Goal: Information Seeking & Learning: Learn about a topic

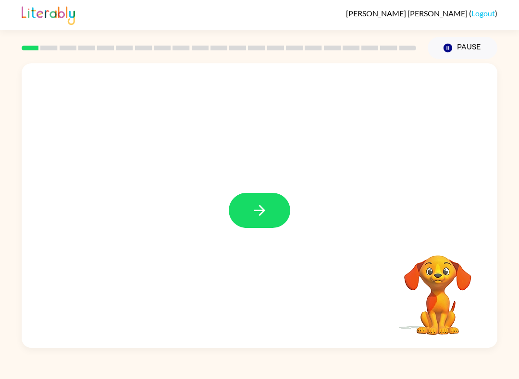
click at [259, 215] on icon "button" at bounding box center [259, 210] width 17 height 17
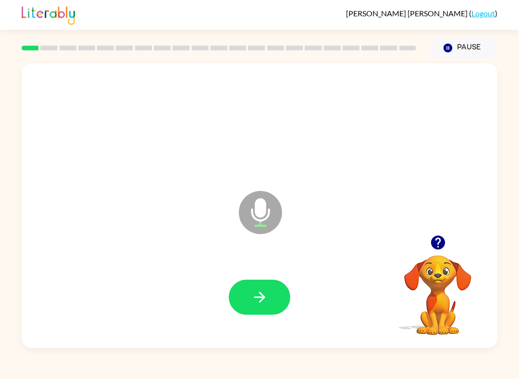
click at [268, 293] on button "button" at bounding box center [259, 297] width 61 height 35
click at [275, 306] on button "button" at bounding box center [259, 297] width 61 height 35
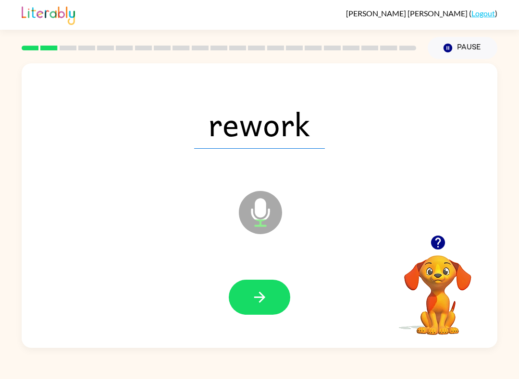
click at [274, 298] on button "button" at bounding box center [259, 297] width 61 height 35
click at [249, 297] on button "button" at bounding box center [259, 297] width 61 height 35
click at [261, 295] on icon "button" at bounding box center [259, 297] width 11 height 11
click at [254, 300] on icon "button" at bounding box center [259, 297] width 17 height 17
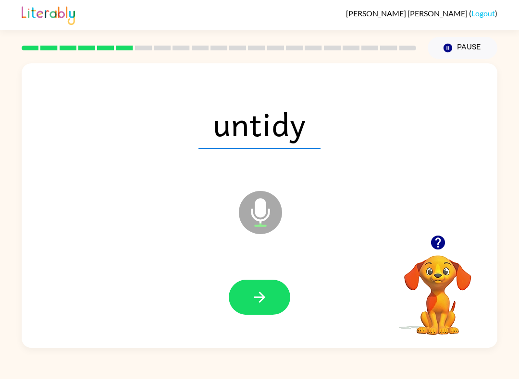
click at [256, 294] on icon "button" at bounding box center [259, 297] width 17 height 17
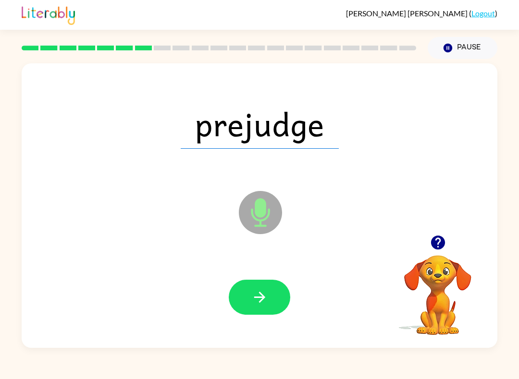
click at [261, 289] on button "button" at bounding box center [259, 297] width 61 height 35
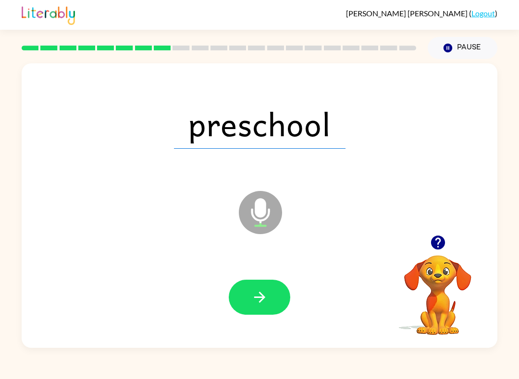
click at [266, 299] on icon "button" at bounding box center [259, 297] width 17 height 17
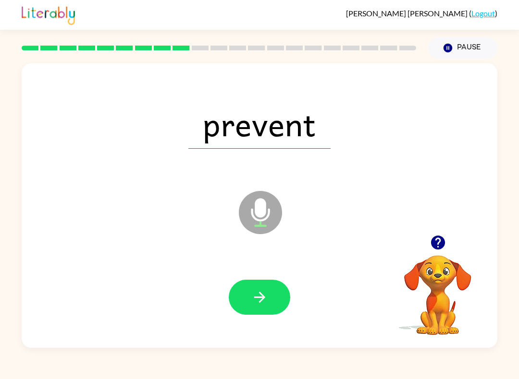
click at [258, 300] on icon "button" at bounding box center [259, 297] width 17 height 17
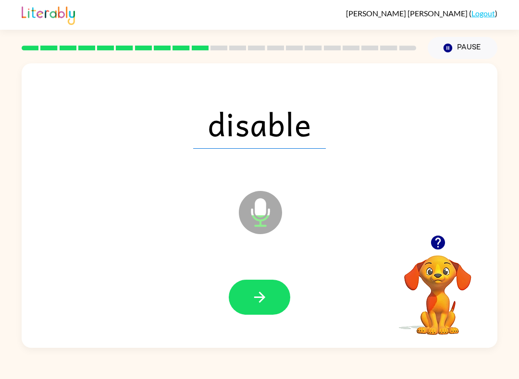
click at [263, 297] on icon "button" at bounding box center [259, 297] width 11 height 11
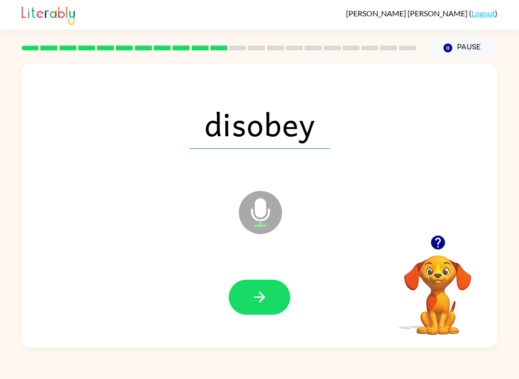
click at [265, 299] on icon "button" at bounding box center [259, 297] width 17 height 17
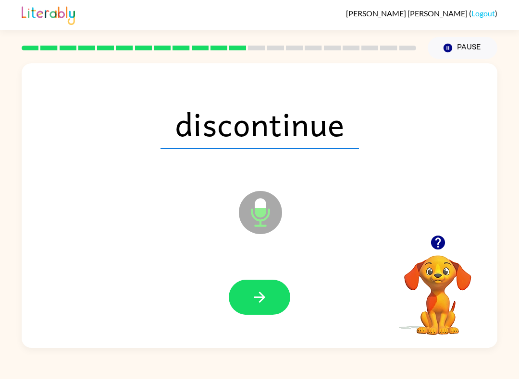
click at [277, 288] on button "button" at bounding box center [259, 297] width 61 height 35
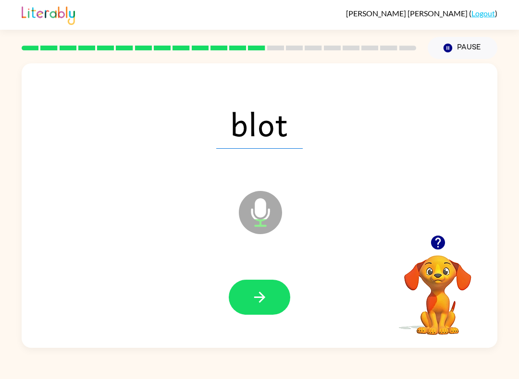
click at [269, 291] on button "button" at bounding box center [259, 297] width 61 height 35
click at [272, 290] on button "button" at bounding box center [259, 297] width 61 height 35
click at [274, 291] on button "button" at bounding box center [259, 297] width 61 height 35
click at [257, 287] on button "button" at bounding box center [259, 297] width 61 height 35
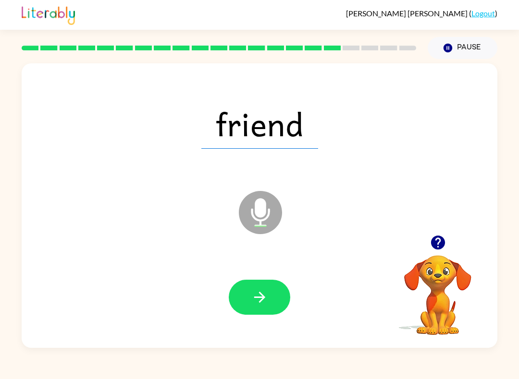
click at [268, 292] on button "button" at bounding box center [259, 297] width 61 height 35
click at [272, 296] on button "button" at bounding box center [259, 297] width 61 height 35
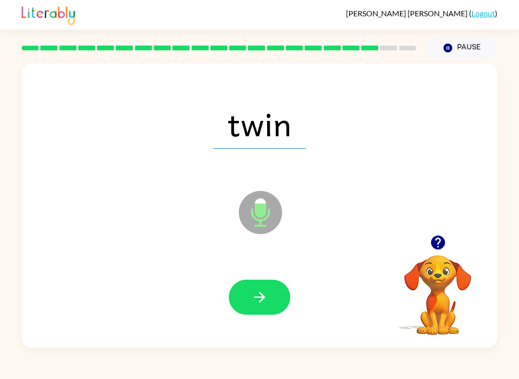
click at [267, 294] on icon "button" at bounding box center [259, 297] width 17 height 17
click at [267, 300] on icon "button" at bounding box center [259, 297] width 17 height 17
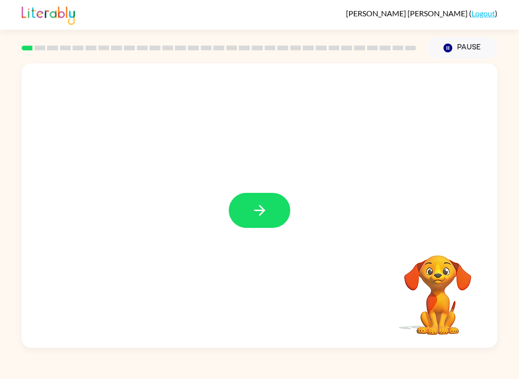
click at [261, 202] on button "button" at bounding box center [259, 210] width 61 height 35
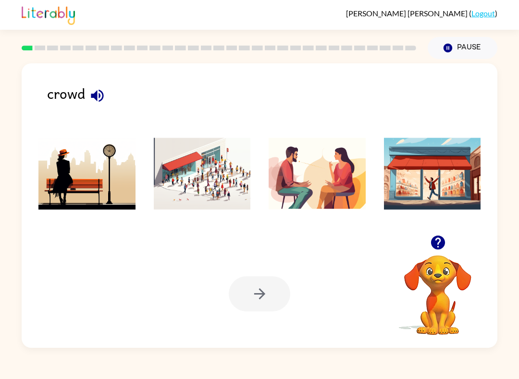
click at [209, 176] on img at bounding box center [202, 174] width 97 height 72
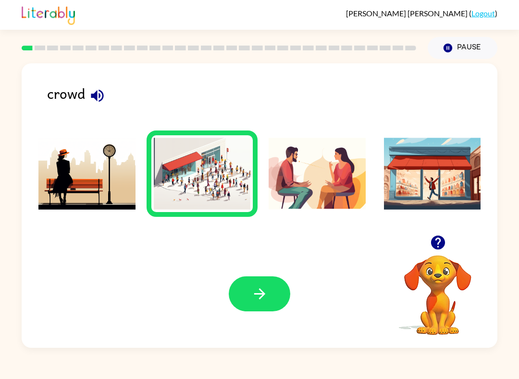
click at [257, 303] on icon "button" at bounding box center [259, 294] width 17 height 17
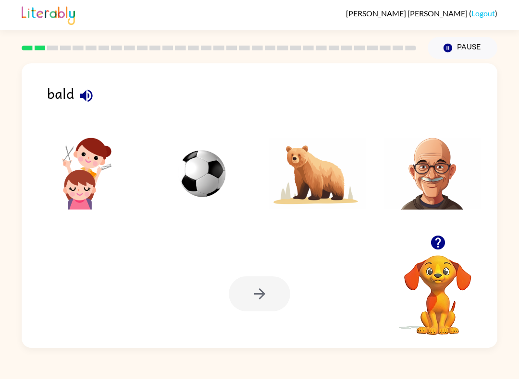
click at [430, 193] on img at bounding box center [432, 174] width 97 height 72
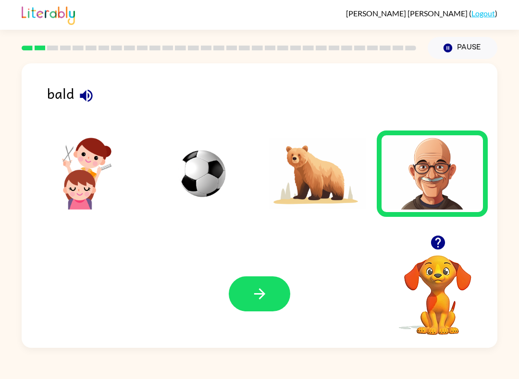
click at [273, 291] on button "button" at bounding box center [259, 294] width 61 height 35
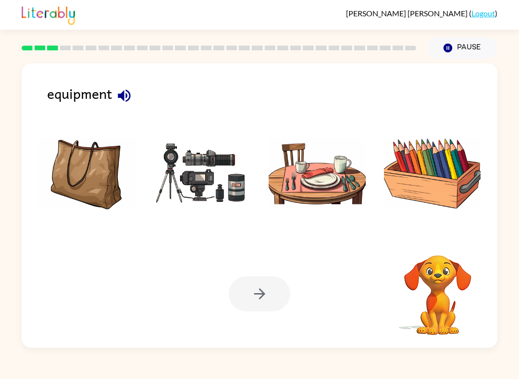
click at [213, 185] on img at bounding box center [202, 174] width 97 height 72
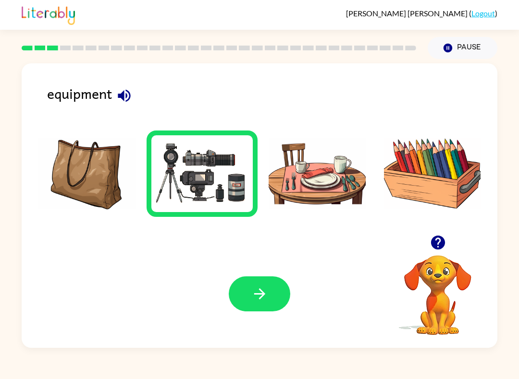
click at [256, 312] on button "button" at bounding box center [259, 294] width 61 height 35
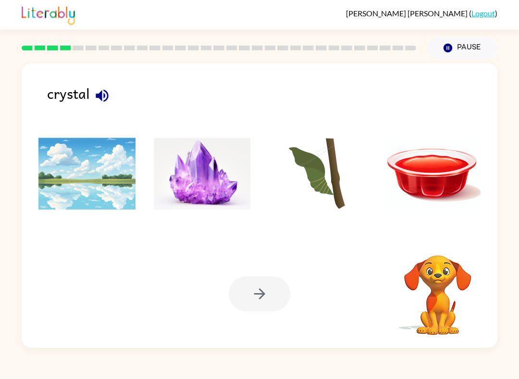
click at [216, 190] on img at bounding box center [202, 174] width 97 height 72
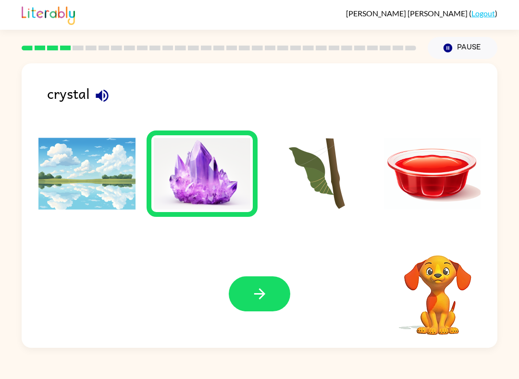
click at [276, 299] on button "button" at bounding box center [259, 294] width 61 height 35
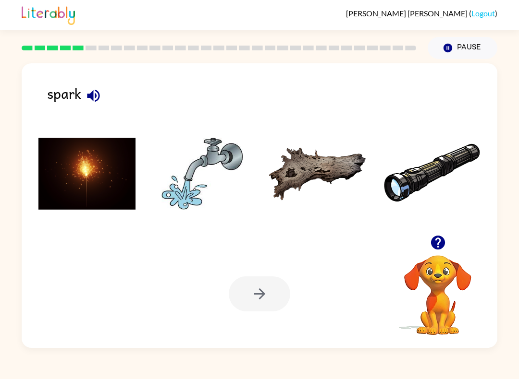
click at [121, 196] on img at bounding box center [86, 174] width 97 height 72
click at [256, 282] on button "button" at bounding box center [259, 294] width 61 height 35
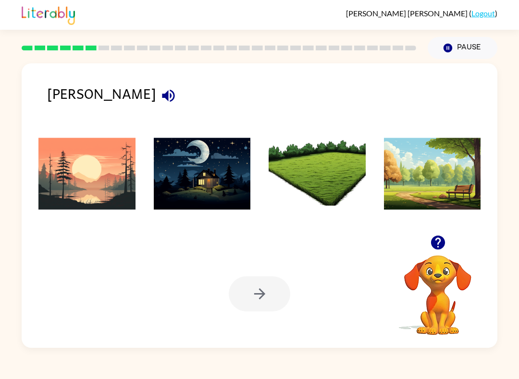
click at [226, 193] on img at bounding box center [202, 174] width 97 height 72
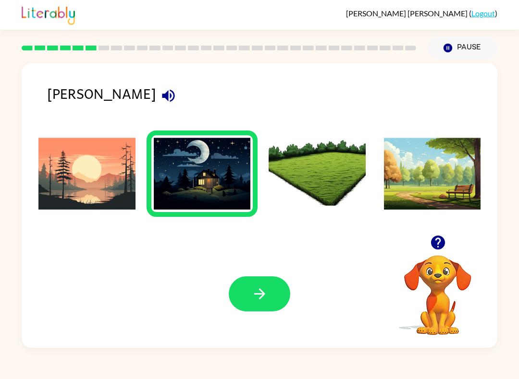
click at [249, 295] on button "button" at bounding box center [259, 294] width 61 height 35
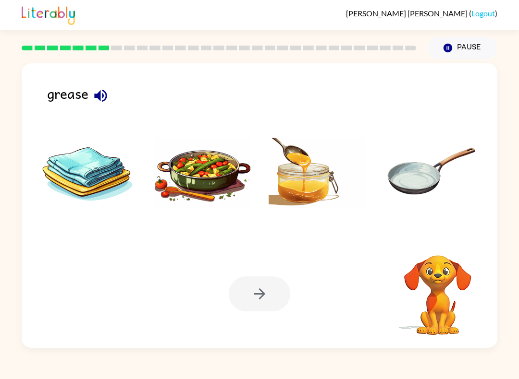
click at [217, 185] on img at bounding box center [202, 174] width 97 height 72
click at [263, 284] on button "button" at bounding box center [259, 294] width 61 height 35
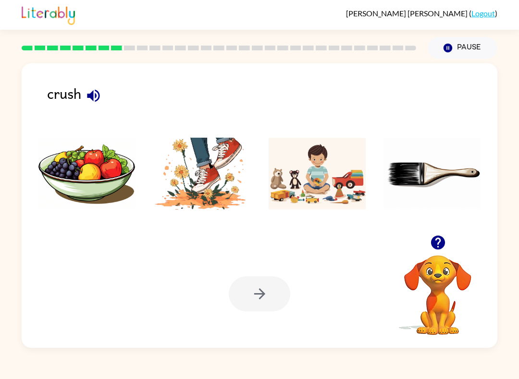
click at [219, 195] on img at bounding box center [202, 174] width 97 height 72
click at [261, 294] on icon "button" at bounding box center [259, 294] width 17 height 17
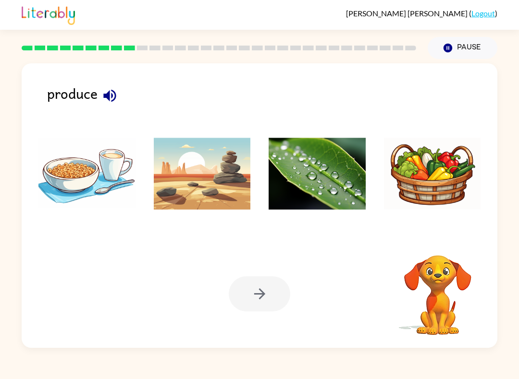
click at [331, 184] on img at bounding box center [317, 174] width 97 height 72
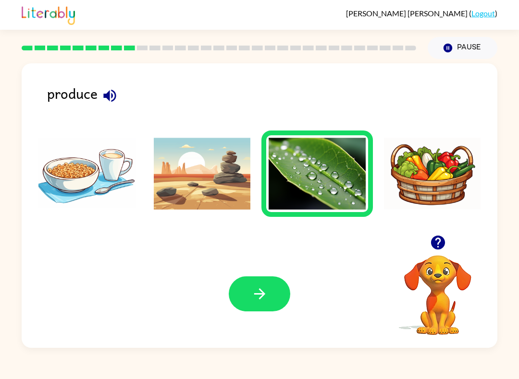
click at [250, 299] on button "button" at bounding box center [259, 294] width 61 height 35
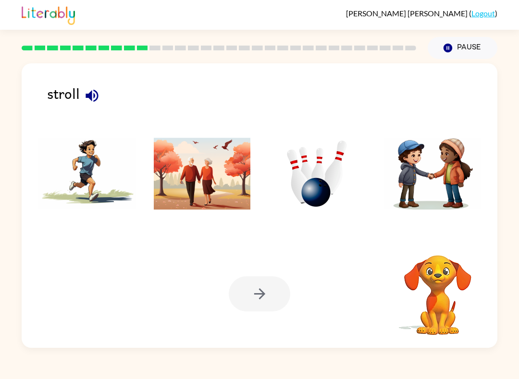
click at [219, 196] on img at bounding box center [202, 174] width 97 height 72
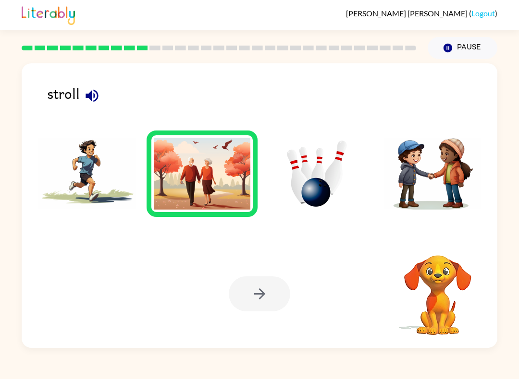
click at [259, 289] on icon "button" at bounding box center [259, 294] width 17 height 17
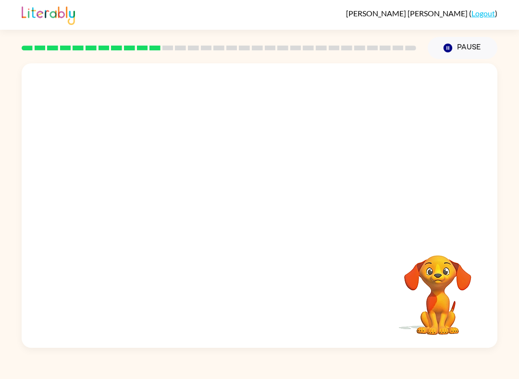
click at [149, 185] on video "Your browser must support playing .mp4 files to use Literably. Please try using…" at bounding box center [260, 149] width 476 height 172
click at [129, 183] on video "Your browser must support playing .mp4 files to use Literably. Please try using…" at bounding box center [260, 149] width 476 height 172
click at [260, 216] on div at bounding box center [259, 210] width 61 height 35
click at [272, 204] on div at bounding box center [259, 210] width 61 height 35
click at [265, 209] on div at bounding box center [259, 210] width 61 height 35
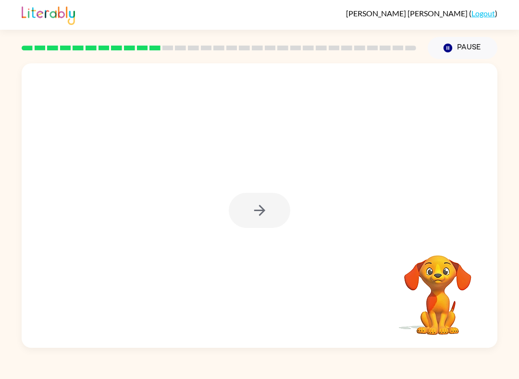
click at [262, 214] on icon "button" at bounding box center [259, 210] width 11 height 11
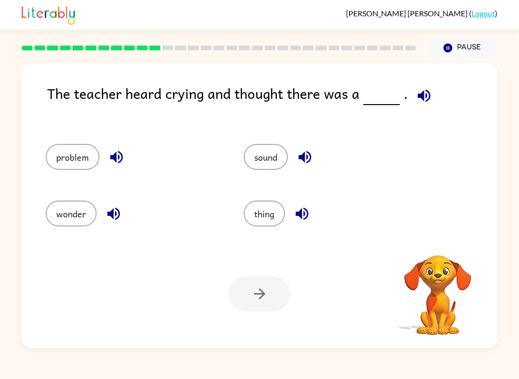
click at [267, 220] on button "thing" at bounding box center [264, 214] width 41 height 26
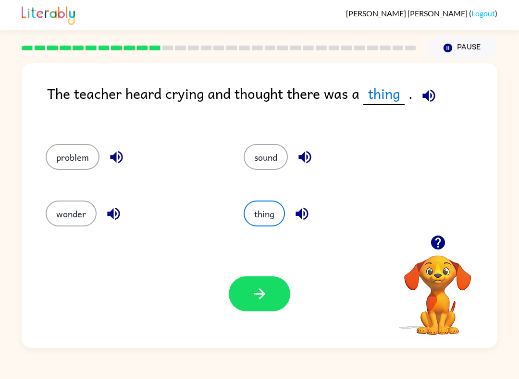
click at [75, 167] on button "problem" at bounding box center [73, 157] width 54 height 26
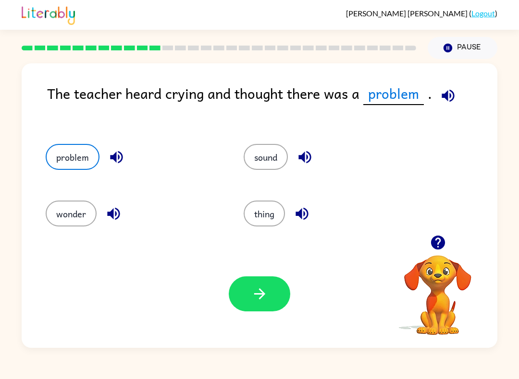
click at [268, 291] on button "button" at bounding box center [259, 294] width 61 height 35
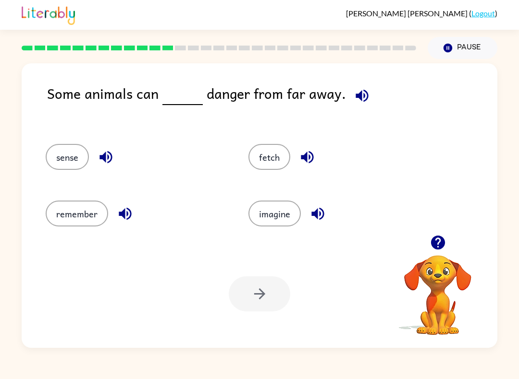
click at [62, 158] on button "sense" at bounding box center [67, 157] width 43 height 26
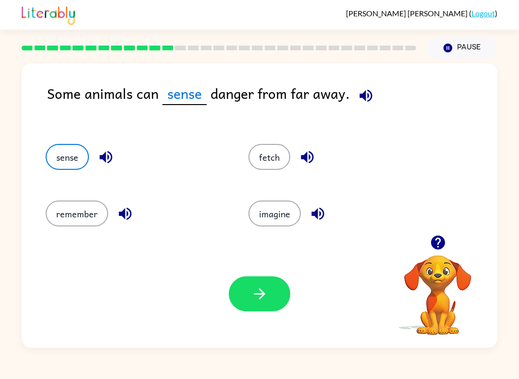
click at [257, 290] on icon "button" at bounding box center [259, 294] width 17 height 17
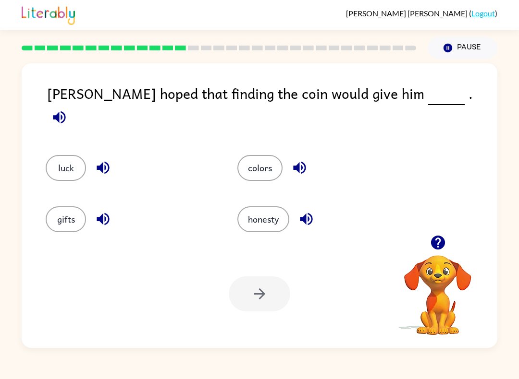
click at [70, 155] on button "luck" at bounding box center [66, 168] width 40 height 26
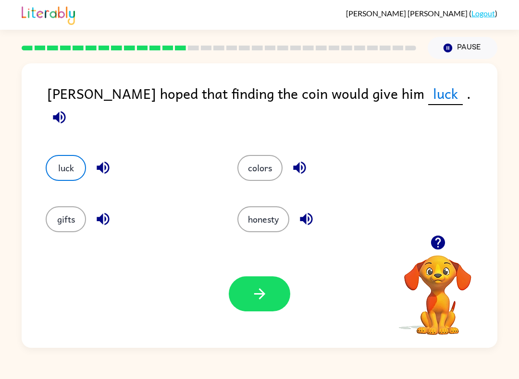
click at [268, 279] on button "button" at bounding box center [259, 294] width 61 height 35
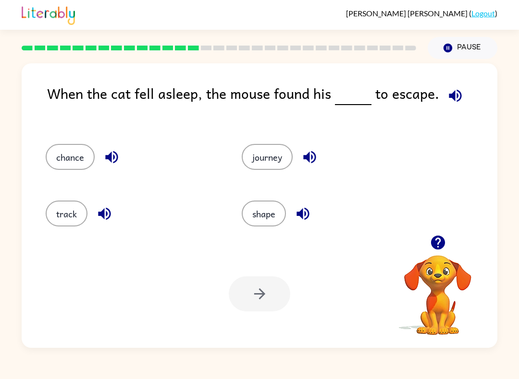
click at [49, 154] on button "chance" at bounding box center [70, 157] width 49 height 26
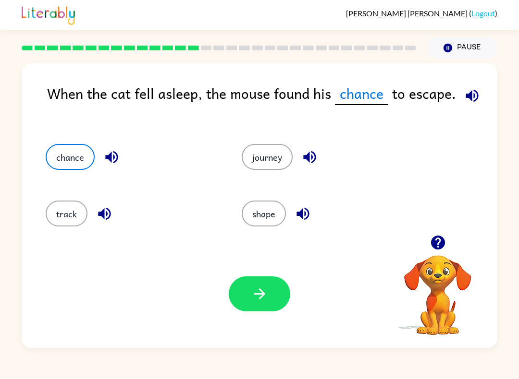
click at [257, 303] on button "button" at bounding box center [259, 294] width 61 height 35
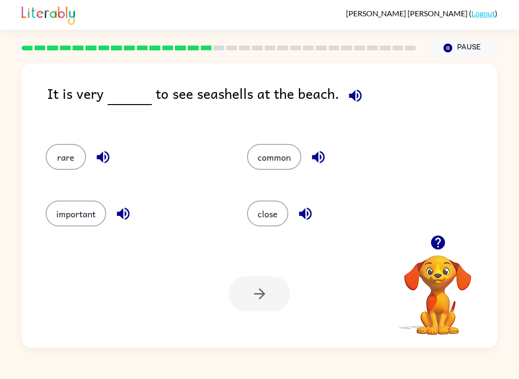
click at [273, 149] on button "common" at bounding box center [274, 157] width 54 height 26
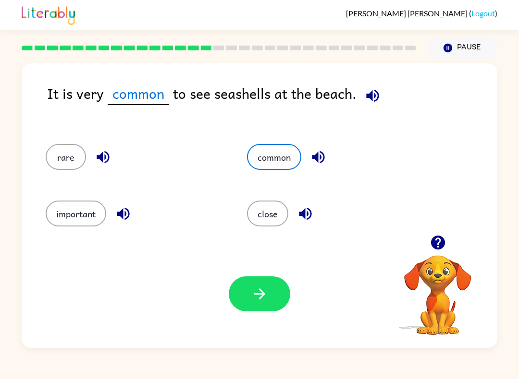
click at [251, 291] on icon "button" at bounding box center [259, 294] width 17 height 17
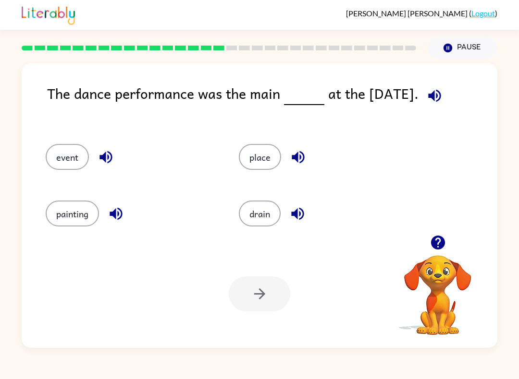
click at [73, 145] on button "event" at bounding box center [67, 157] width 43 height 26
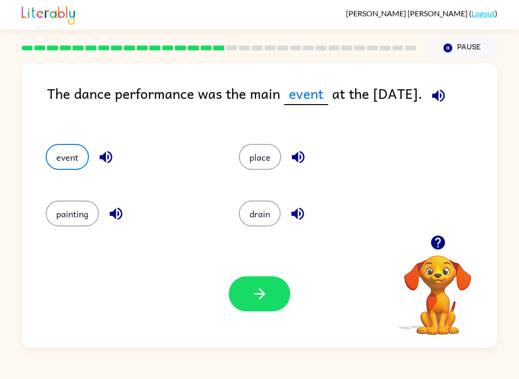
click at [249, 301] on button "button" at bounding box center [259, 294] width 61 height 35
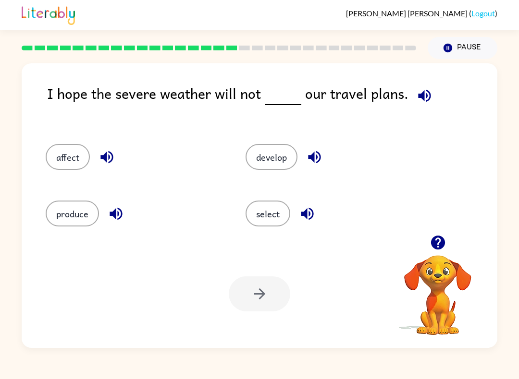
click at [62, 158] on button "affect" at bounding box center [68, 157] width 44 height 26
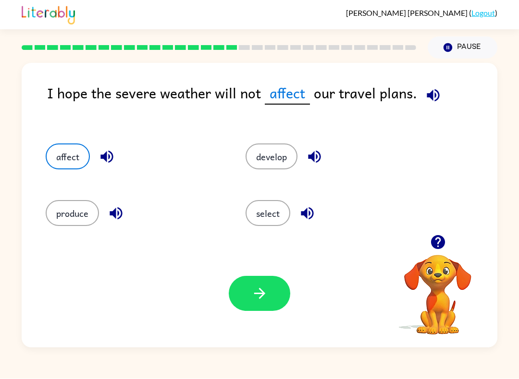
click at [257, 300] on icon "button" at bounding box center [259, 294] width 17 height 17
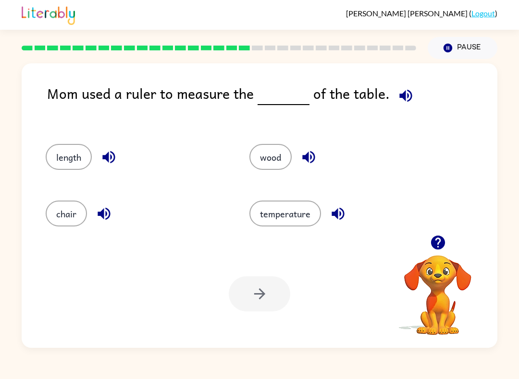
click at [81, 151] on button "length" at bounding box center [69, 157] width 46 height 26
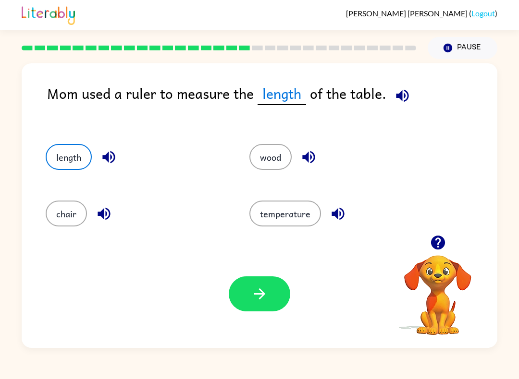
click at [270, 297] on button "button" at bounding box center [259, 294] width 61 height 35
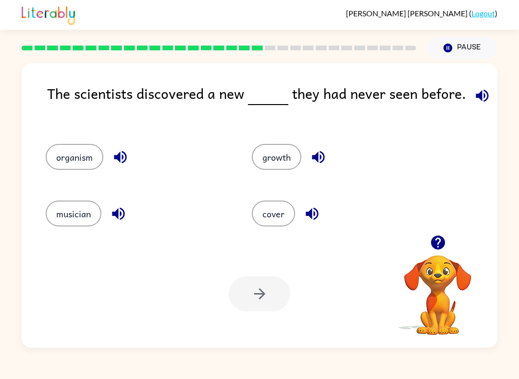
click at [280, 162] on button "growth" at bounding box center [276, 157] width 49 height 26
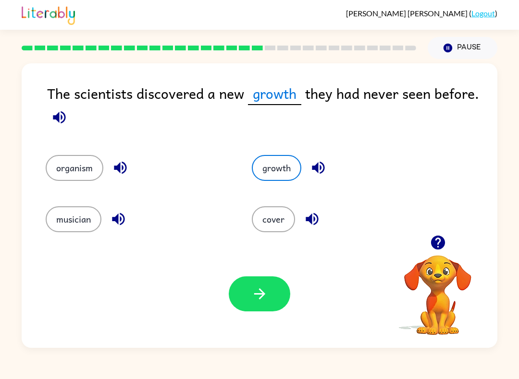
click at [261, 305] on button "button" at bounding box center [259, 294] width 61 height 35
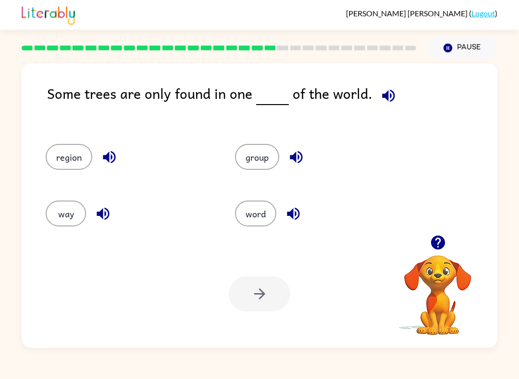
click at [268, 162] on button "group" at bounding box center [257, 157] width 44 height 26
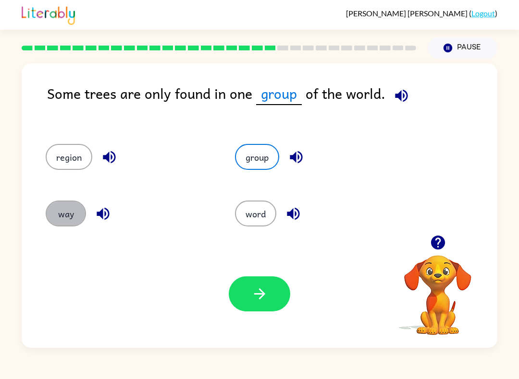
click at [56, 205] on button "way" at bounding box center [66, 214] width 40 height 26
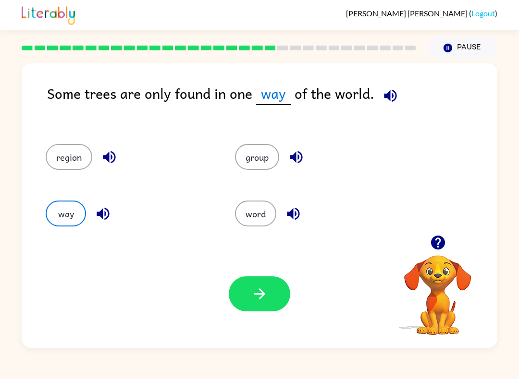
click at [268, 311] on button "button" at bounding box center [259, 294] width 61 height 35
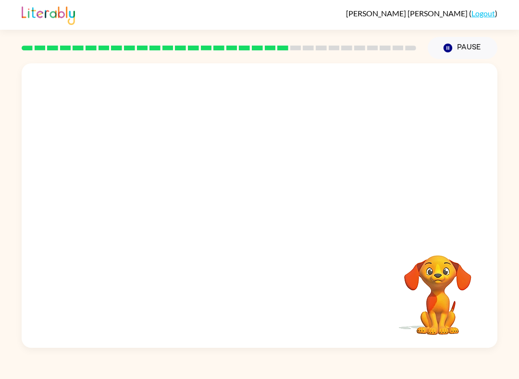
click at [168, 201] on video "Your browser must support playing .mp4 files to use Literably. Please try using…" at bounding box center [260, 149] width 476 height 172
click at [161, 208] on video "Your browser must support playing .mp4 files to use Literably. Please try using…" at bounding box center [260, 149] width 476 height 172
click at [157, 197] on video "Your browser must support playing .mp4 files to use Literably. Please try using…" at bounding box center [260, 149] width 476 height 172
click at [156, 197] on video "Your browser must support playing .mp4 files to use Literably. Please try using…" at bounding box center [260, 149] width 476 height 172
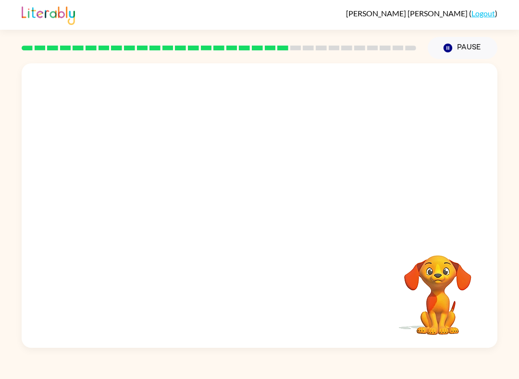
click at [160, 204] on video "Your browser must support playing .mp4 files to use Literably. Please try using…" at bounding box center [260, 149] width 476 height 172
click at [162, 200] on video "Your browser must support playing .mp4 files to use Literably. Please try using…" at bounding box center [260, 149] width 476 height 172
click at [273, 209] on button "button" at bounding box center [259, 210] width 61 height 35
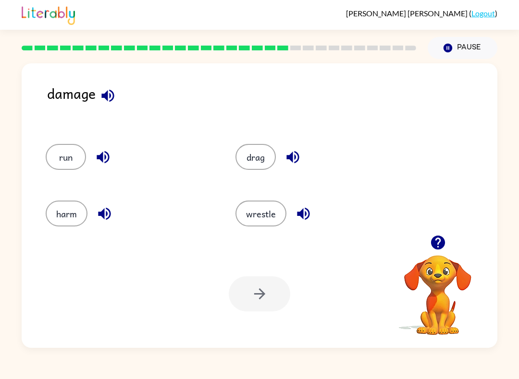
click at [291, 211] on button "button" at bounding box center [303, 214] width 24 height 24
click at [264, 304] on div at bounding box center [259, 294] width 61 height 35
click at [65, 219] on button "harm" at bounding box center [67, 214] width 42 height 26
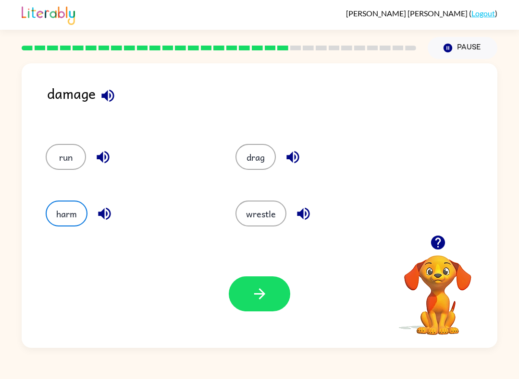
click at [272, 288] on button "button" at bounding box center [259, 294] width 61 height 35
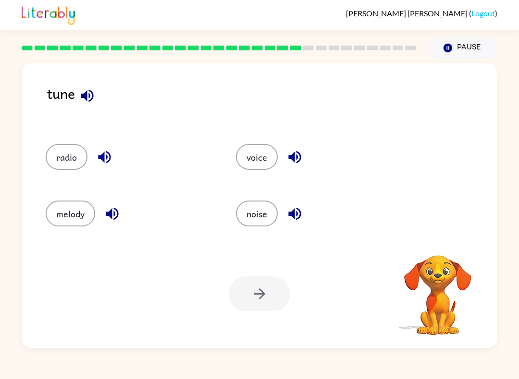
click at [259, 294] on div at bounding box center [259, 294] width 61 height 35
click at [248, 137] on div "voice" at bounding box center [313, 154] width 190 height 57
click at [65, 155] on button "radio" at bounding box center [67, 157] width 42 height 26
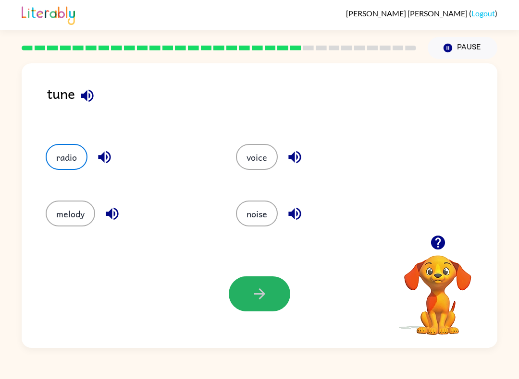
click at [255, 288] on icon "button" at bounding box center [259, 294] width 17 height 17
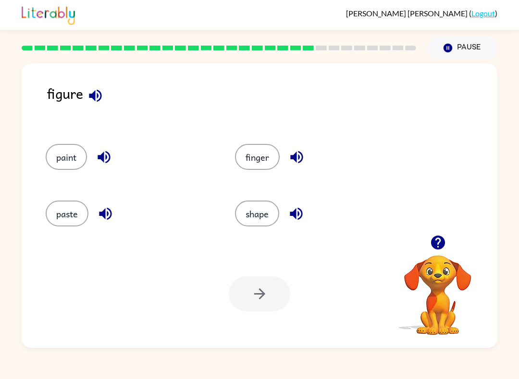
click at [261, 232] on div "shape" at bounding box center [311, 211] width 189 height 57
click at [257, 210] on button "shape" at bounding box center [257, 214] width 44 height 26
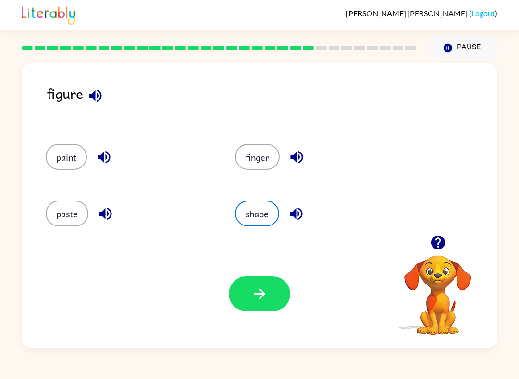
click at [265, 296] on icon "button" at bounding box center [259, 294] width 17 height 17
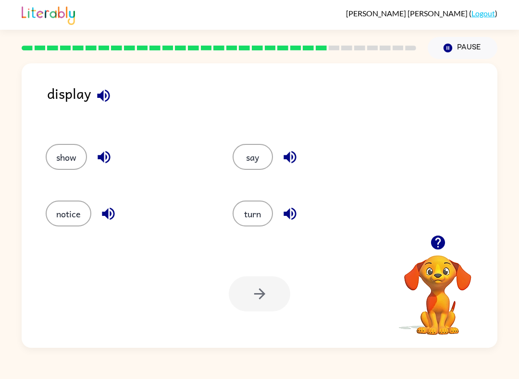
click at [64, 162] on button "show" at bounding box center [66, 157] width 41 height 26
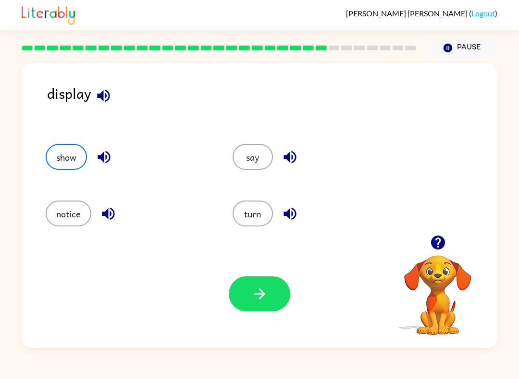
click at [255, 287] on icon "button" at bounding box center [259, 294] width 17 height 17
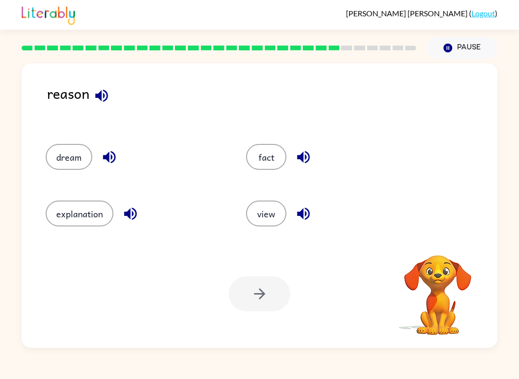
click at [81, 222] on button "explanation" at bounding box center [80, 214] width 68 height 26
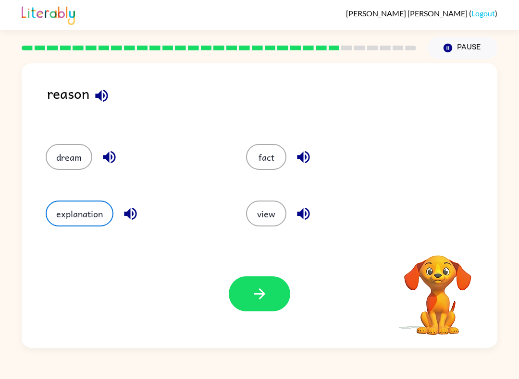
click at [269, 294] on button "button" at bounding box center [259, 294] width 61 height 35
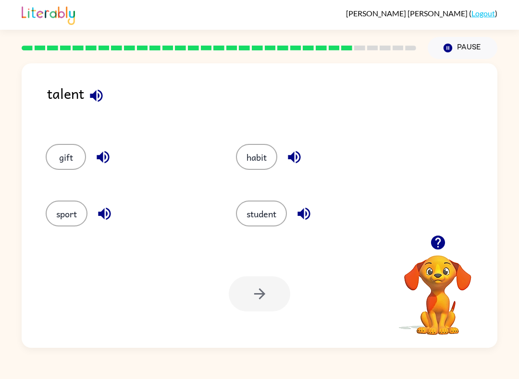
click at [76, 209] on button "sport" at bounding box center [67, 214] width 42 height 26
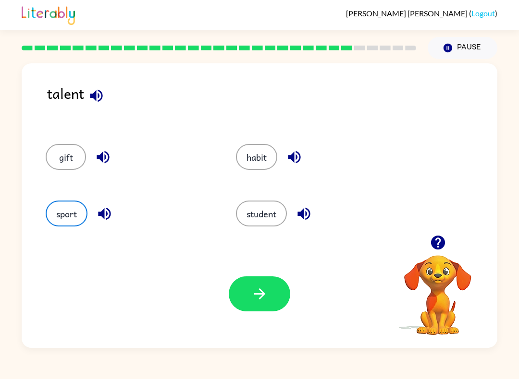
click at [267, 293] on icon "button" at bounding box center [259, 294] width 17 height 17
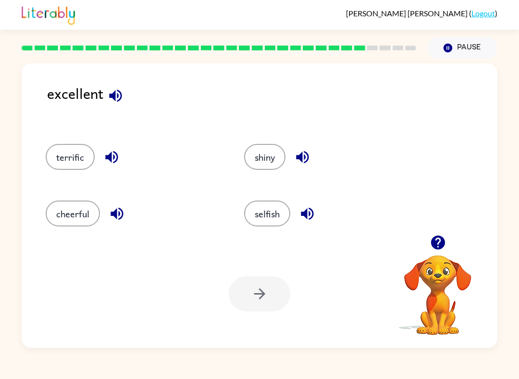
click at [57, 150] on button "terrific" at bounding box center [70, 157] width 49 height 26
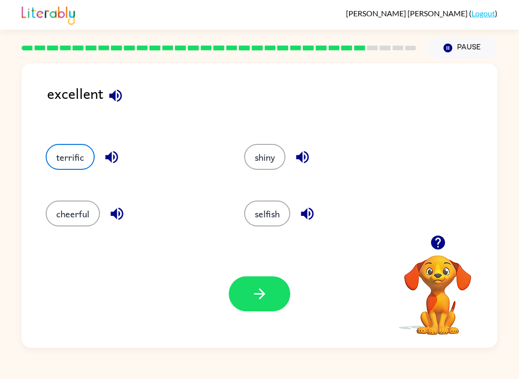
click at [256, 291] on icon "button" at bounding box center [259, 294] width 17 height 17
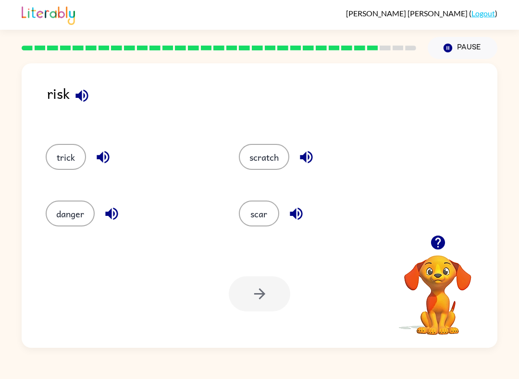
click at [62, 218] on button "danger" at bounding box center [70, 214] width 49 height 26
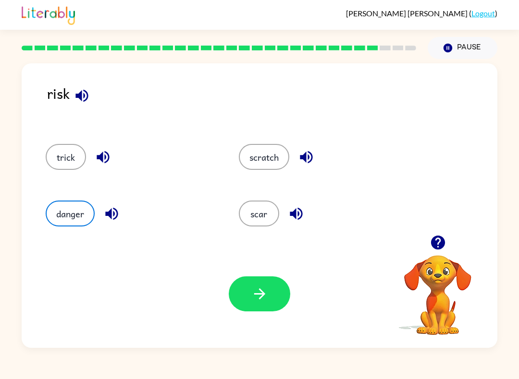
click at [276, 299] on button "button" at bounding box center [259, 294] width 61 height 35
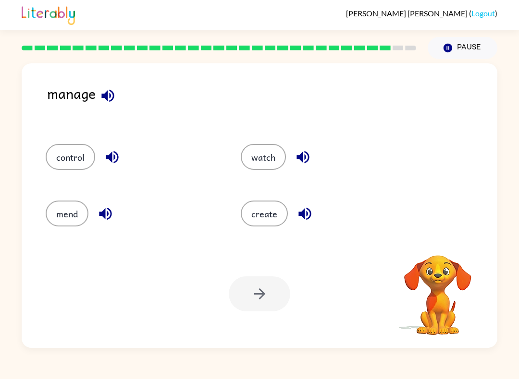
click at [52, 168] on button "control" at bounding box center [70, 157] width 49 height 26
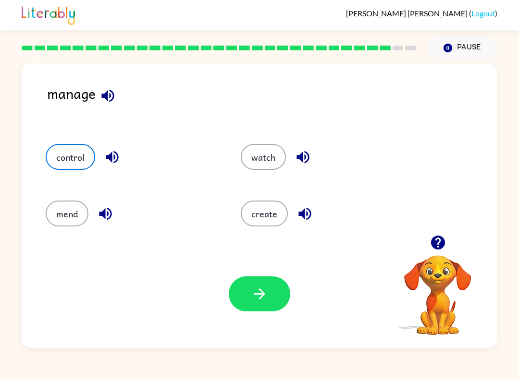
click at [283, 295] on button "button" at bounding box center [259, 294] width 61 height 35
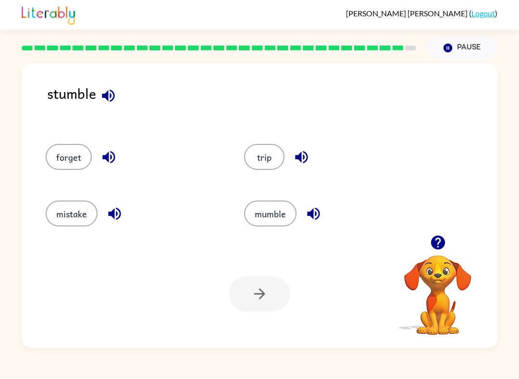
click at [260, 289] on div at bounding box center [259, 294] width 61 height 35
click at [287, 214] on button "mumble" at bounding box center [270, 214] width 52 height 26
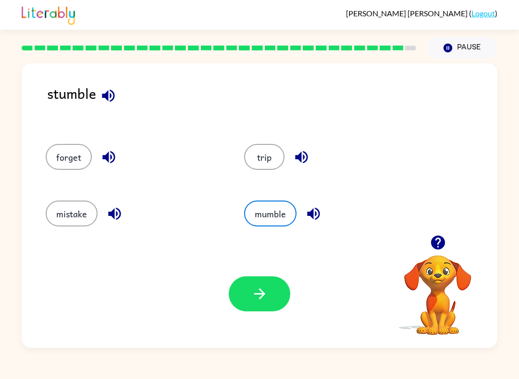
click at [257, 302] on icon "button" at bounding box center [259, 294] width 17 height 17
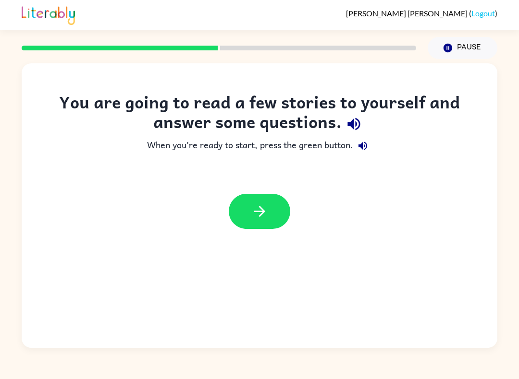
click at [258, 223] on button "button" at bounding box center [259, 211] width 61 height 35
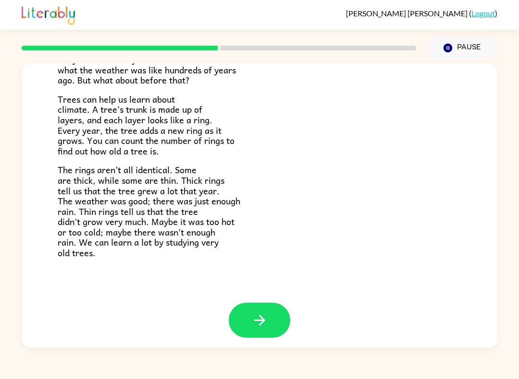
scroll to position [205, 0]
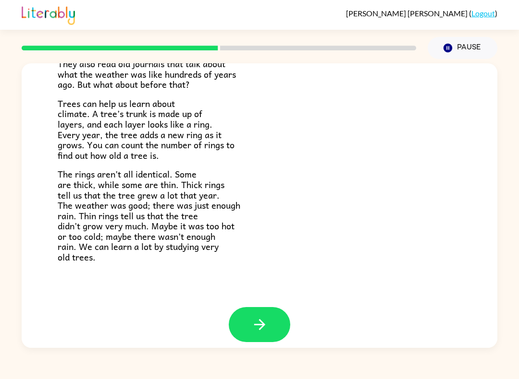
click at [268, 317] on icon "button" at bounding box center [259, 325] width 17 height 17
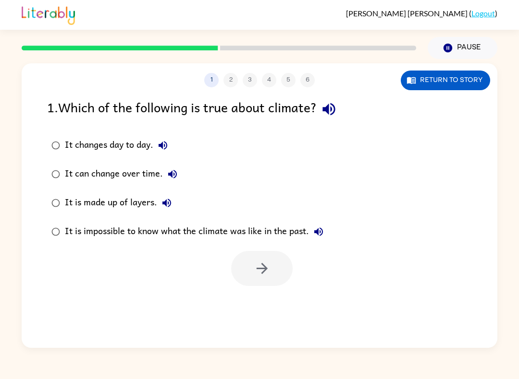
scroll to position [0, 0]
click at [254, 246] on label "It is impossible to know what the climate was like in the past." at bounding box center [187, 232] width 291 height 29
click at [273, 269] on button "button" at bounding box center [261, 268] width 61 height 35
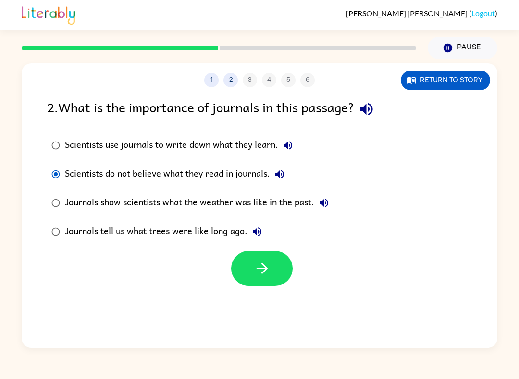
click at [269, 263] on icon "button" at bounding box center [262, 268] width 17 height 17
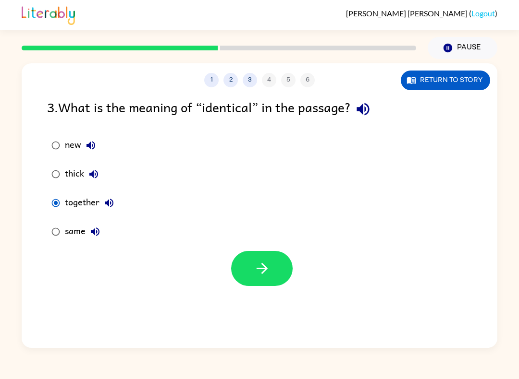
click at [262, 270] on icon "button" at bounding box center [262, 268] width 17 height 17
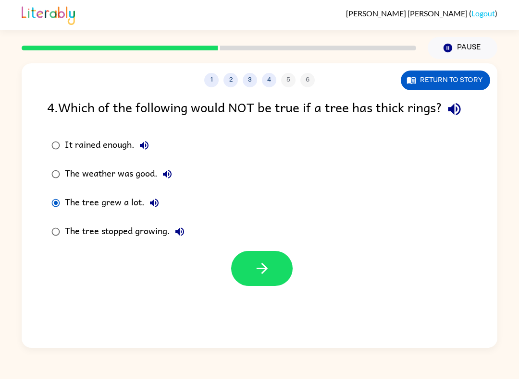
click at [267, 273] on icon "button" at bounding box center [262, 268] width 17 height 17
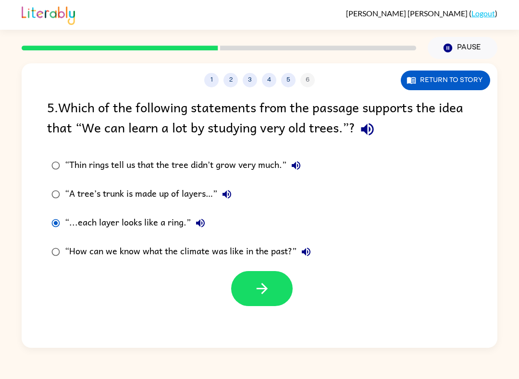
click at [262, 285] on icon "button" at bounding box center [261, 288] width 11 height 11
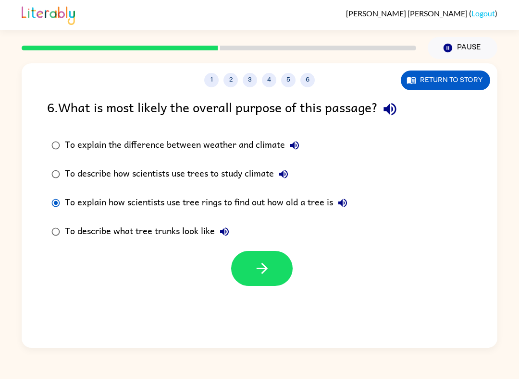
click at [267, 261] on icon "button" at bounding box center [262, 268] width 17 height 17
